Goal: Use online tool/utility: Utilize a website feature to perform a specific function

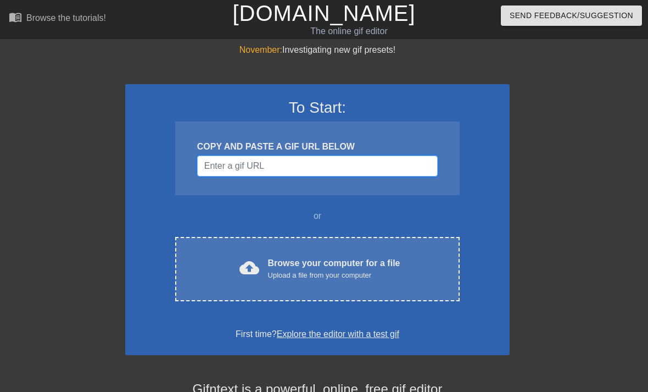
click at [344, 155] on input "Username" at bounding box center [317, 165] width 241 height 21
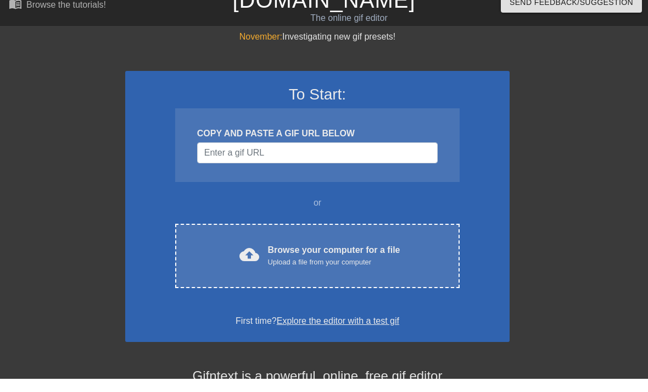
scroll to position [13, 0]
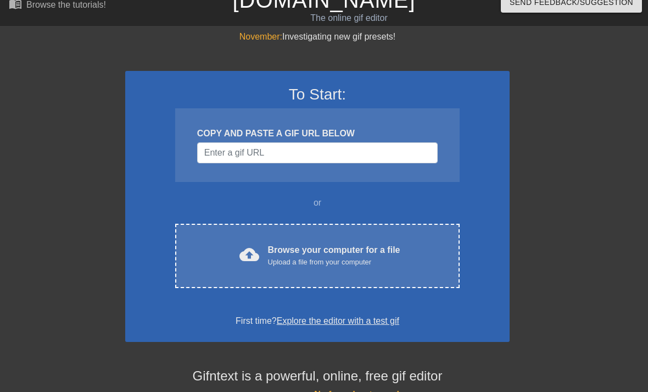
click at [383, 283] on div "cloud_upload Browse your computer for a file Upload a file from your computer C…" at bounding box center [317, 255] width 284 height 64
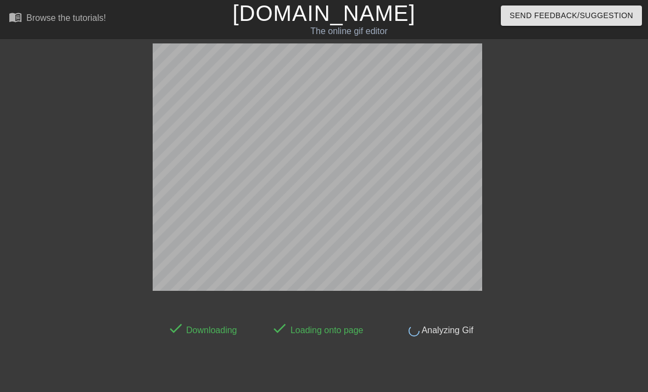
scroll to position [27, 0]
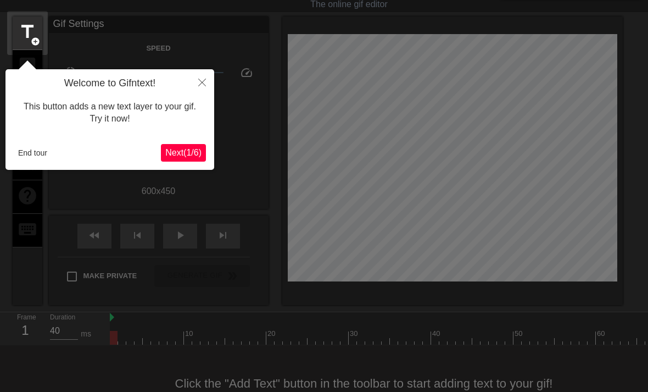
click at [205, 78] on button "Close" at bounding box center [202, 81] width 24 height 25
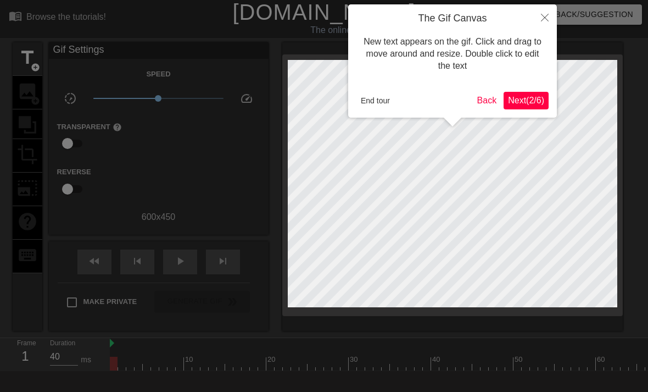
click at [547, 9] on button "Close" at bounding box center [545, 16] width 24 height 25
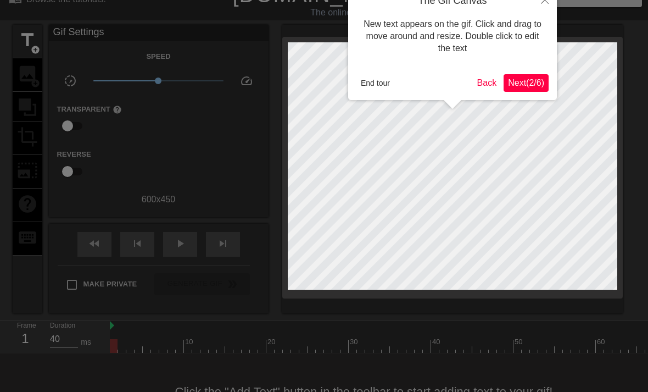
scroll to position [27, 0]
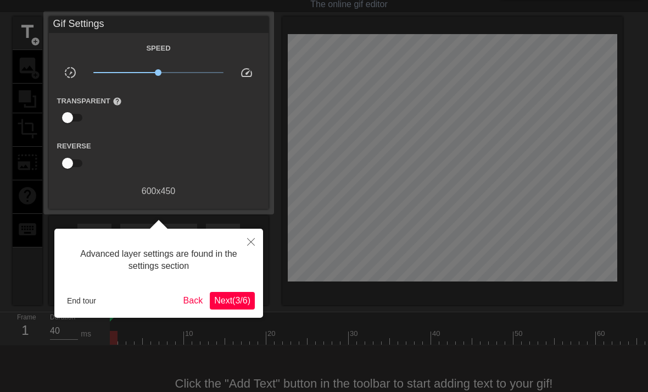
click at [94, 305] on button "End tour" at bounding box center [82, 300] width 38 height 16
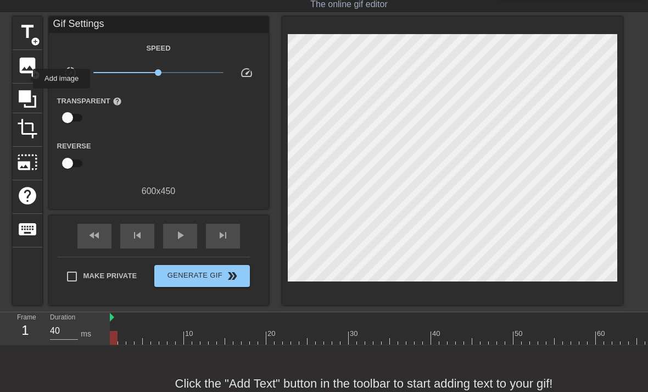
click at [26, 79] on div "image add_circle" at bounding box center [28, 66] width 30 height 33
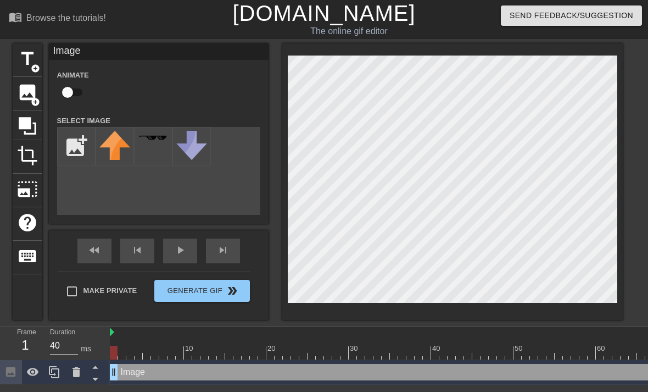
click at [22, 64] on span "title" at bounding box center [27, 58] width 21 height 21
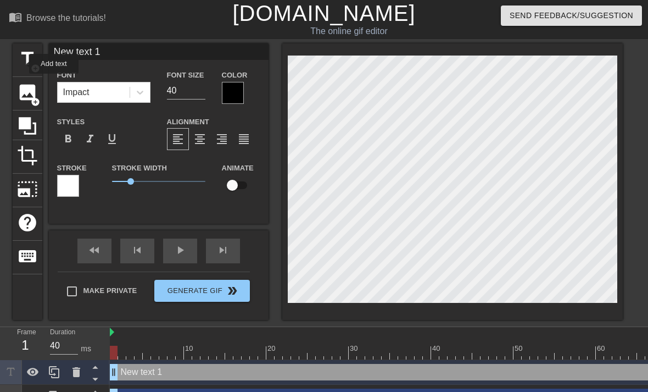
scroll to position [19, 0]
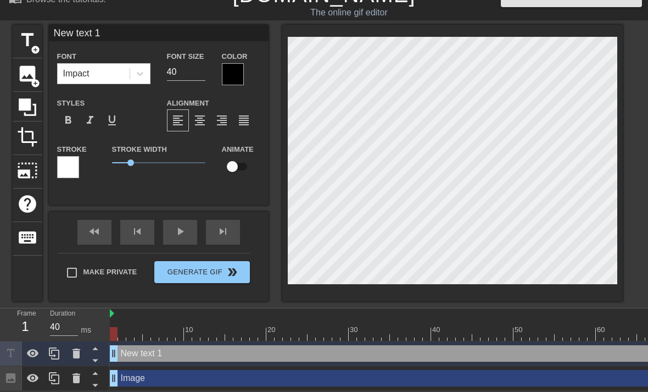
click at [30, 74] on span "image" at bounding box center [27, 73] width 21 height 21
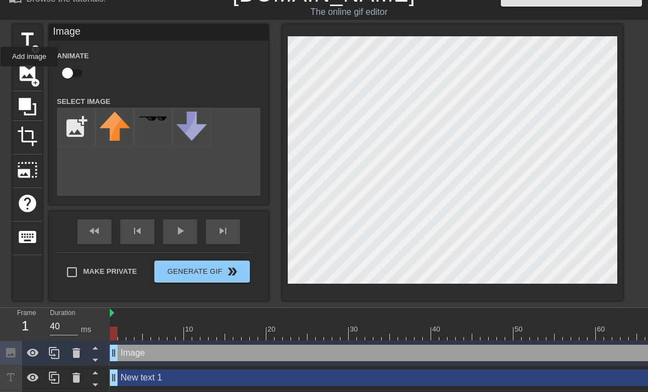
click at [78, 126] on input "file" at bounding box center [76, 126] width 37 height 37
type input "C:\fakepath\IMG_1027.png"
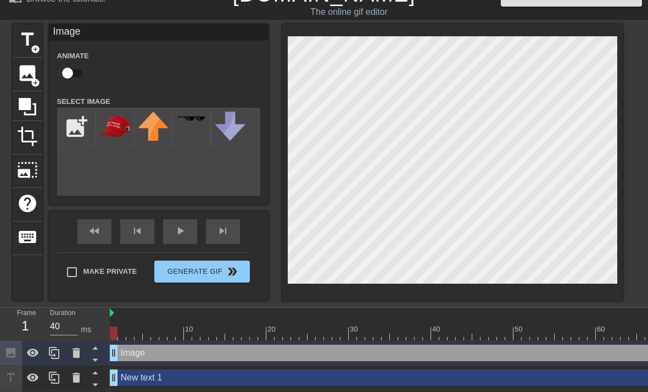
click at [121, 125] on img at bounding box center [114, 126] width 31 height 31
click at [642, 134] on div "title add_circle image add_circle crop photo_size_select_large help keyboard Im…" at bounding box center [324, 162] width 648 height 276
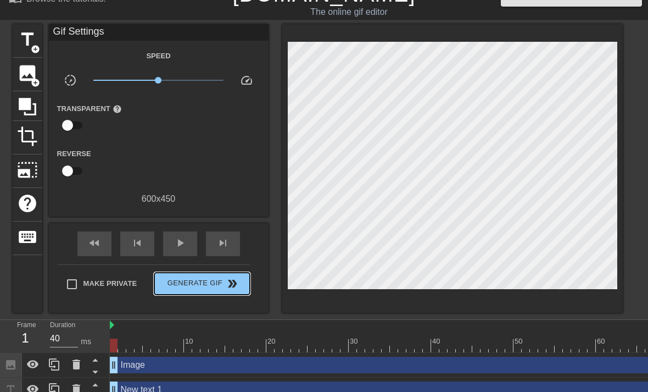
click at [236, 283] on span "double_arrow" at bounding box center [232, 283] width 13 height 13
